Goal: Transaction & Acquisition: Purchase product/service

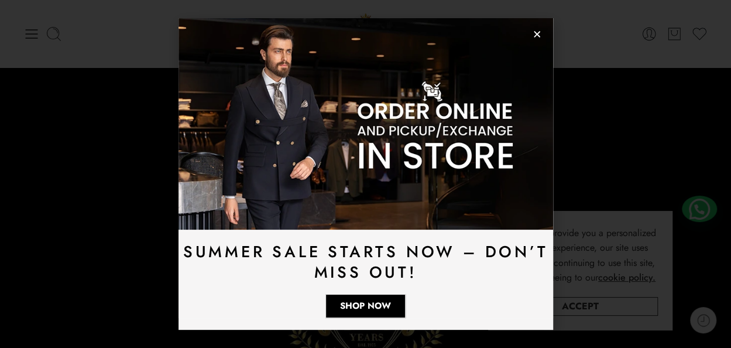
click at [623, 310] on link "Accept" at bounding box center [580, 306] width 155 height 19
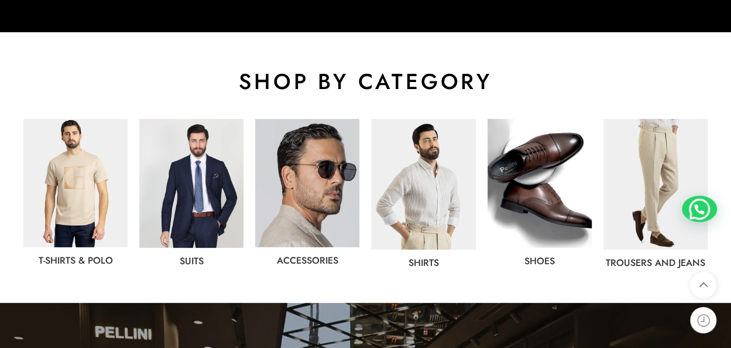
scroll to position [586, 0]
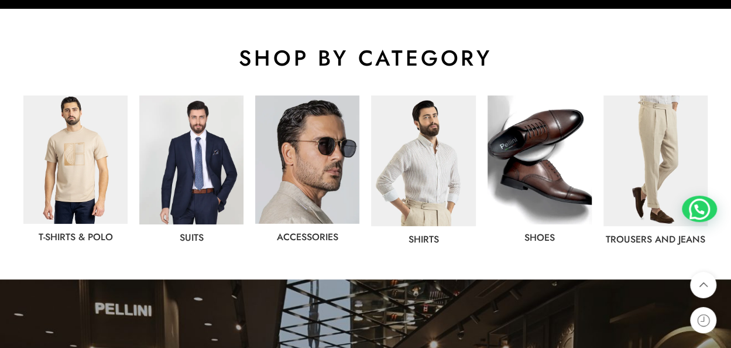
click at [159, 190] on img at bounding box center [191, 159] width 104 height 129
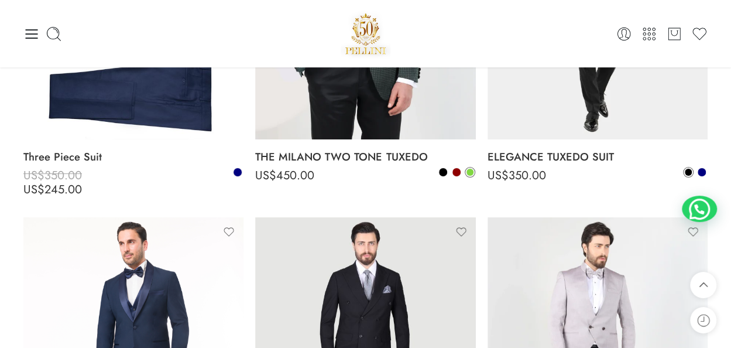
scroll to position [2108, 0]
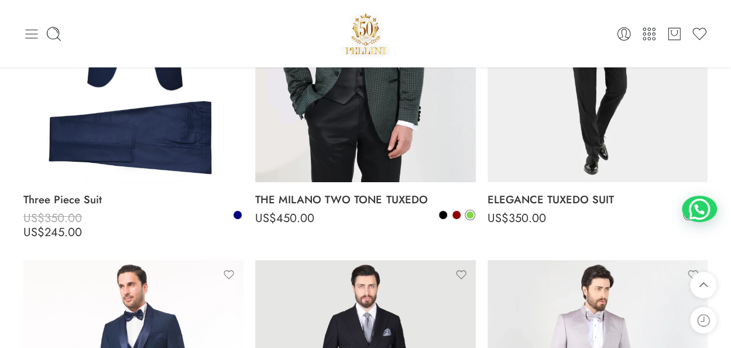
click at [31, 37] on icon at bounding box center [31, 34] width 16 height 16
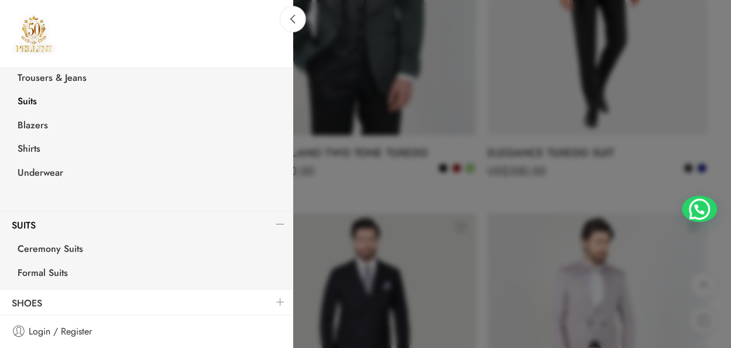
scroll to position [226, 0]
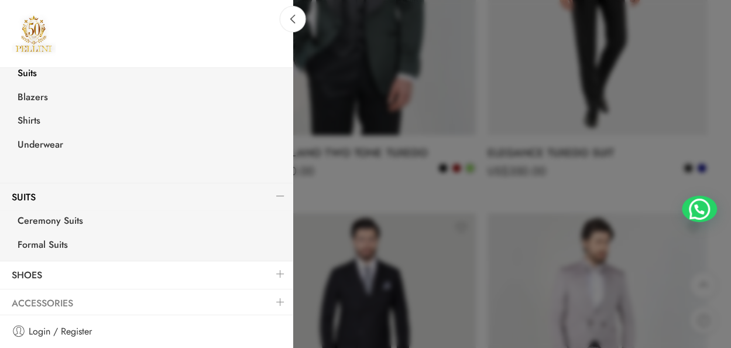
click at [64, 300] on link "Accessories" at bounding box center [146, 303] width 293 height 27
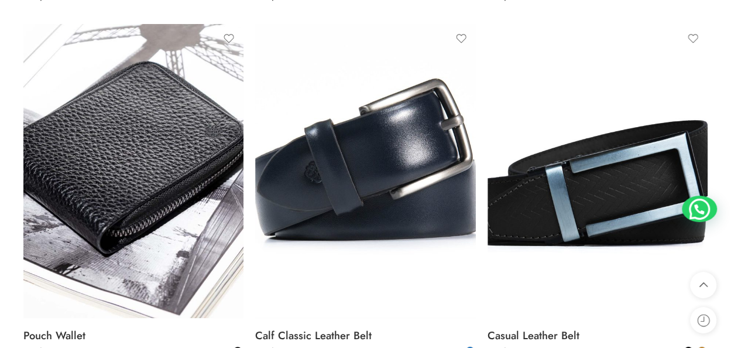
scroll to position [6301, 0]
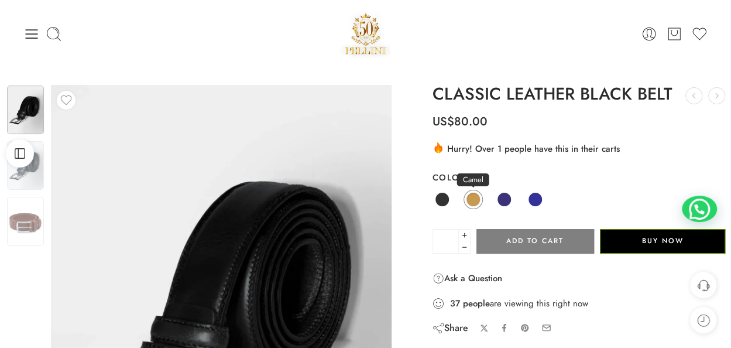
click at [473, 197] on span at bounding box center [473, 199] width 15 height 15
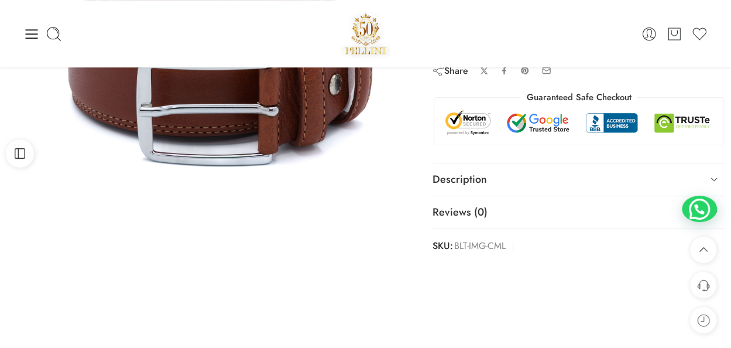
scroll to position [234, 0]
